Goal: Task Accomplishment & Management: Use online tool/utility

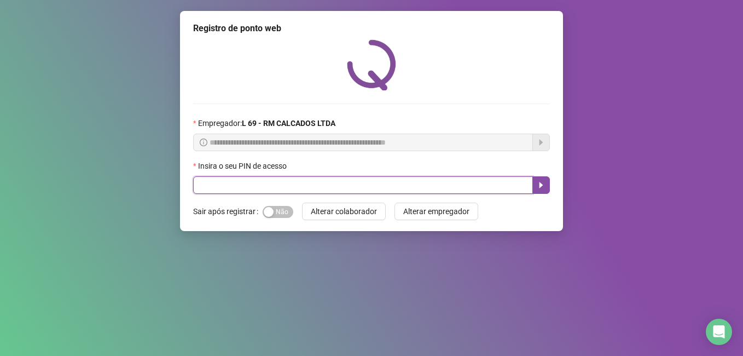
click at [337, 187] on input "text" at bounding box center [363, 185] width 340 height 18
type input "*****"
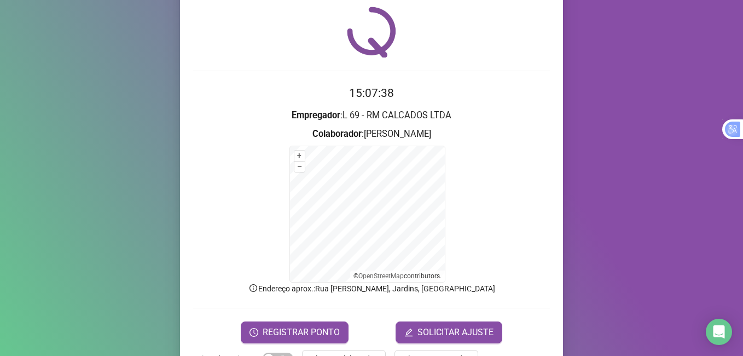
scroll to position [68, 0]
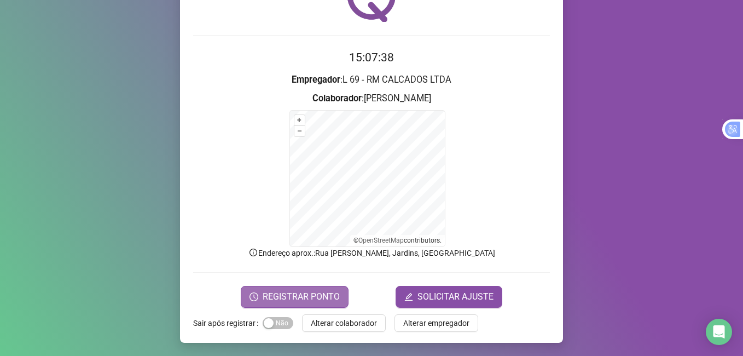
click at [296, 292] on span "REGISTRAR PONTO" at bounding box center [301, 296] width 77 height 13
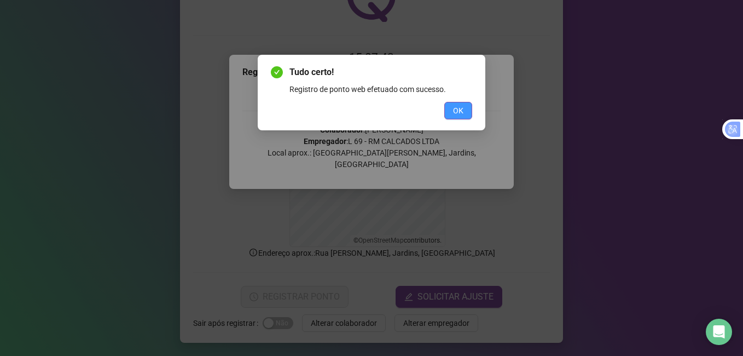
click at [458, 108] on span "OK" at bounding box center [458, 111] width 10 height 12
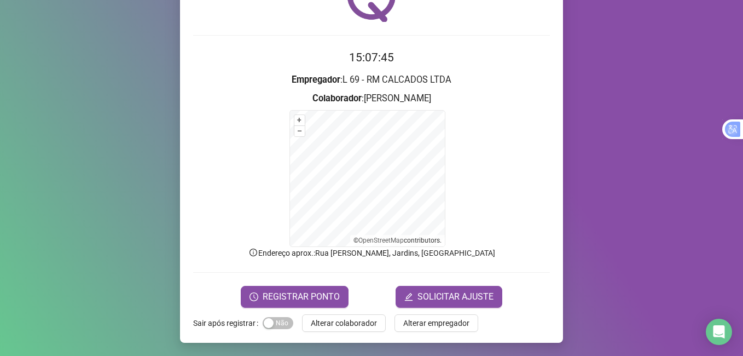
click at [244, 330] on label "Sair após registrar" at bounding box center [228, 323] width 70 height 18
click at [418, 299] on span "SOLICITAR AJUSTE" at bounding box center [456, 296] width 76 height 13
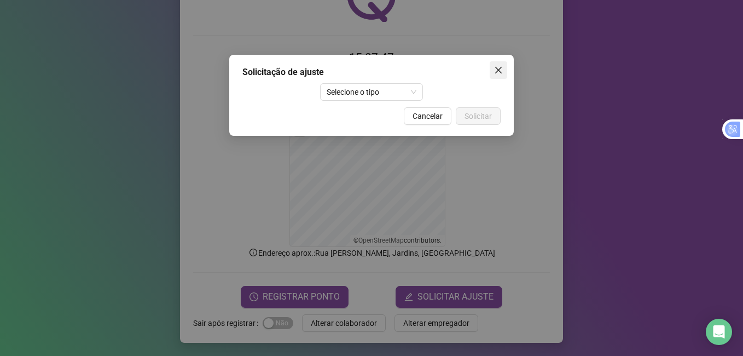
click at [501, 69] on icon "close" at bounding box center [498, 70] width 9 height 9
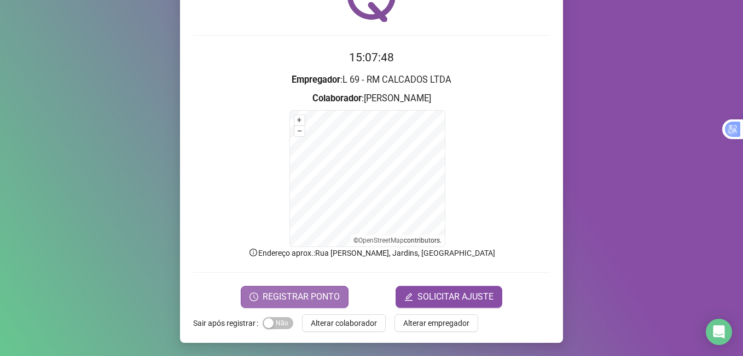
click at [263, 298] on span "REGISTRAR PONTO" at bounding box center [301, 296] width 77 height 13
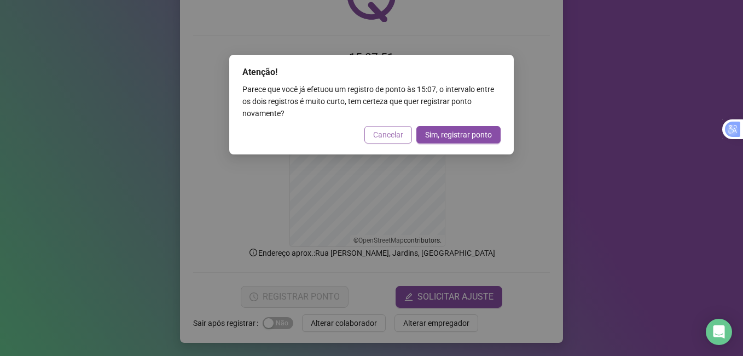
click at [392, 135] on span "Cancelar" at bounding box center [388, 135] width 30 height 12
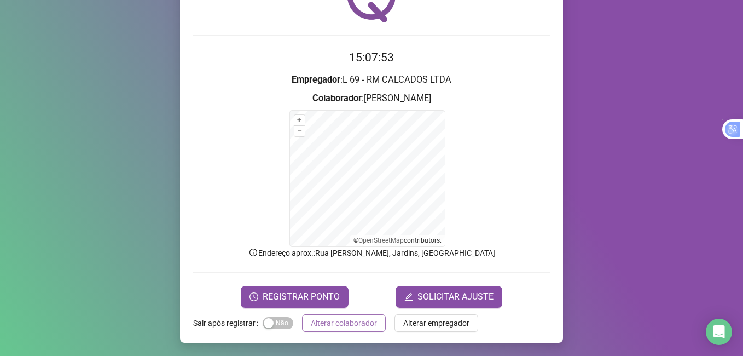
click at [311, 319] on span "Alterar colaborador" at bounding box center [344, 323] width 66 height 12
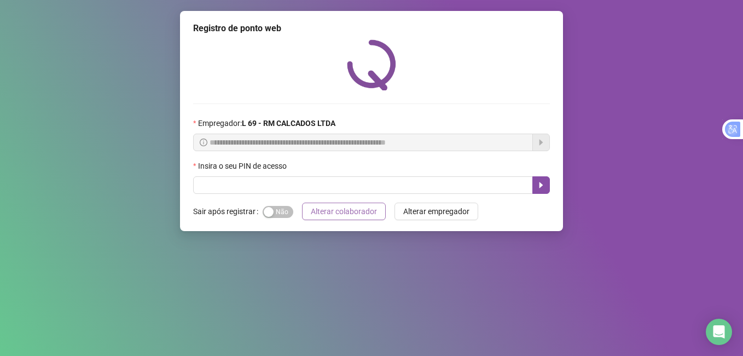
scroll to position [0, 0]
click at [246, 177] on input "text" at bounding box center [363, 185] width 340 height 18
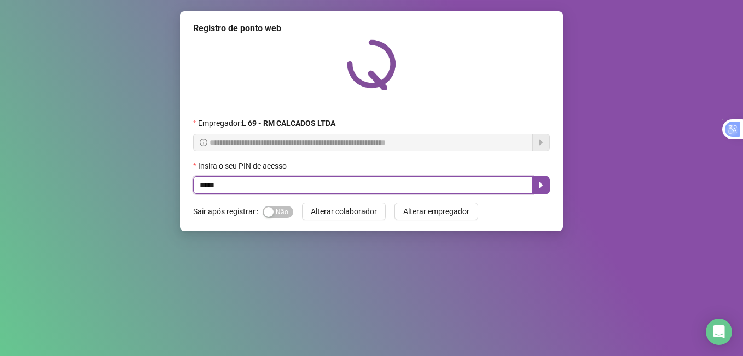
type input "*****"
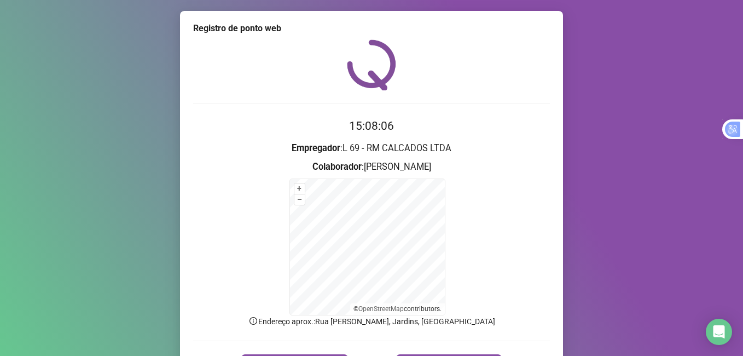
scroll to position [68, 0]
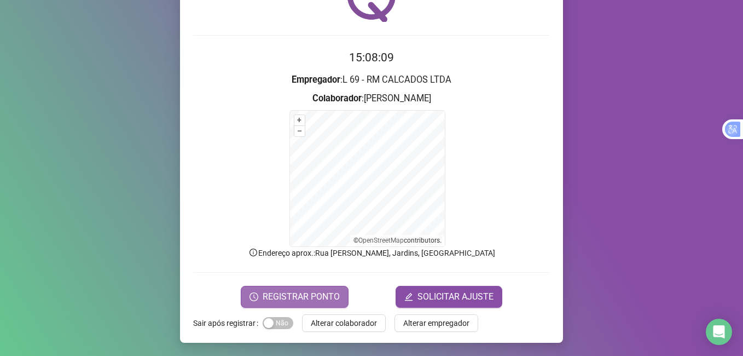
click at [291, 299] on span "REGISTRAR PONTO" at bounding box center [301, 296] width 77 height 13
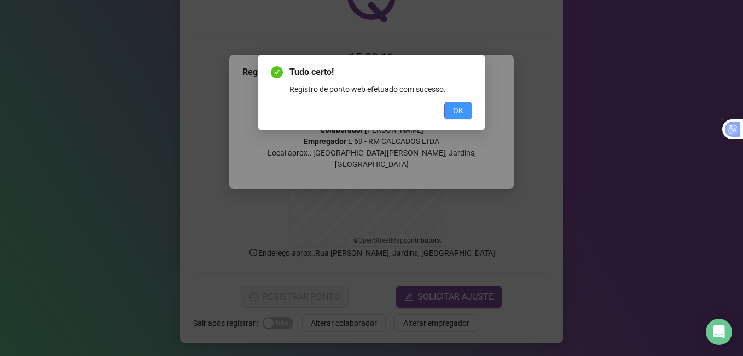
click at [461, 102] on button "OK" at bounding box center [458, 111] width 28 height 18
